Goal: Transaction & Acquisition: Subscribe to service/newsletter

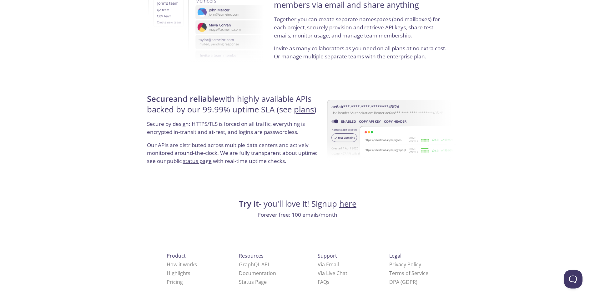
scroll to position [1128, 0]
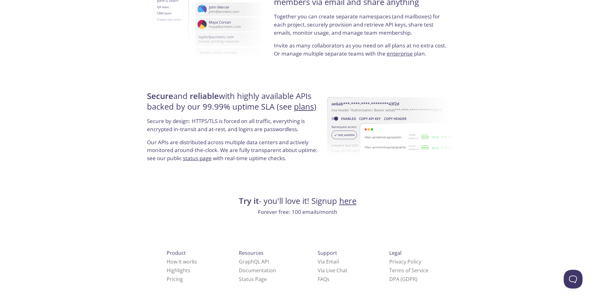
click at [350, 204] on link "here" at bounding box center [347, 201] width 17 height 11
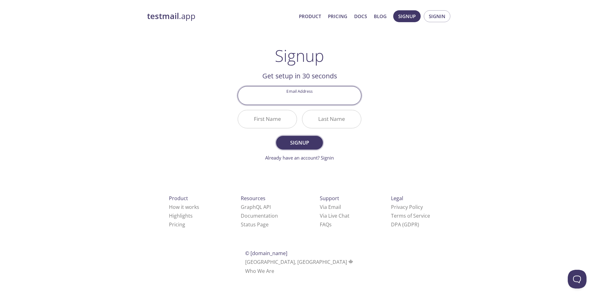
click at [315, 147] on span "Signup" at bounding box center [299, 142] width 33 height 9
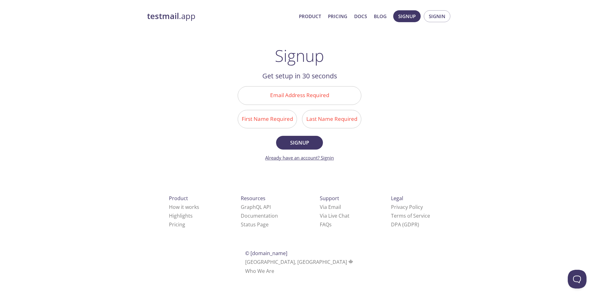
click at [326, 159] on link "Already have an account? Signin" at bounding box center [299, 158] width 69 height 6
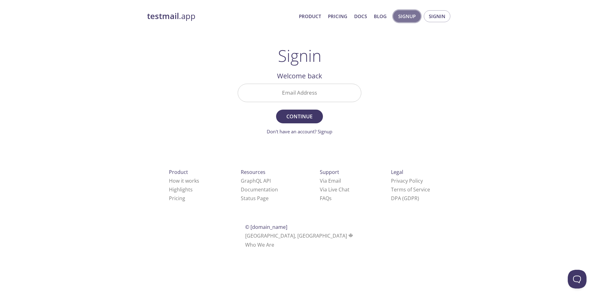
click at [418, 20] on button "Signup" at bounding box center [406, 16] width 27 height 12
